Goal: Share content: Share content

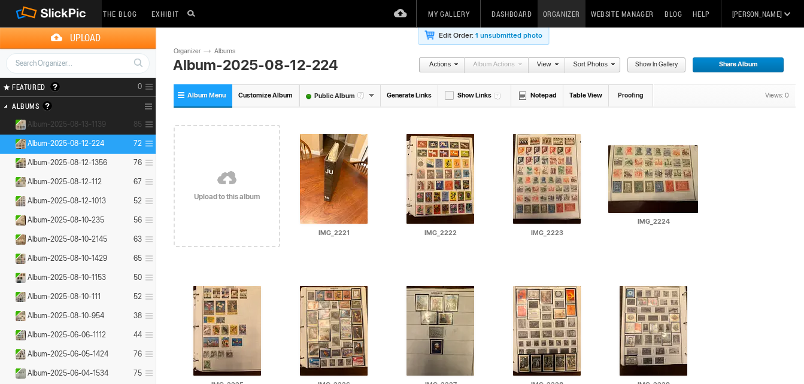
click at [83, 118] on details "Album-2025-08-13-1139 85" at bounding box center [78, 125] width 156 height 19
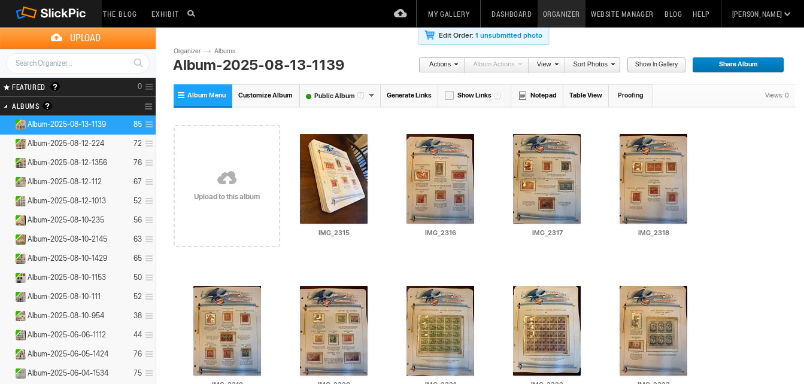
click at [401, 95] on link "Generate Links" at bounding box center [409, 95] width 57 height 22
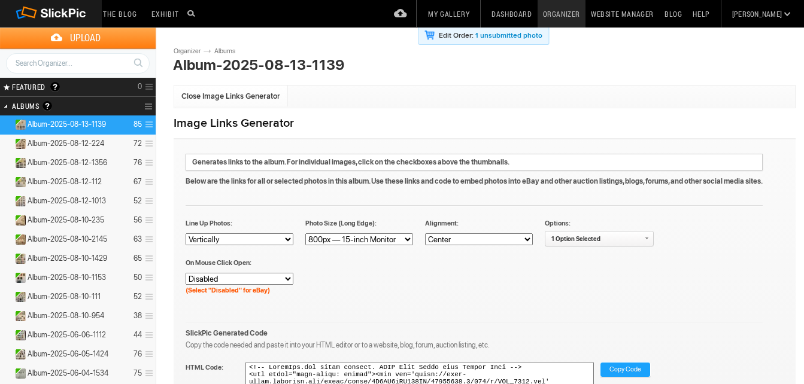
click at [617, 368] on span "Copy Code" at bounding box center [625, 371] width 32 height 16
